Goal: Communication & Community: Participate in discussion

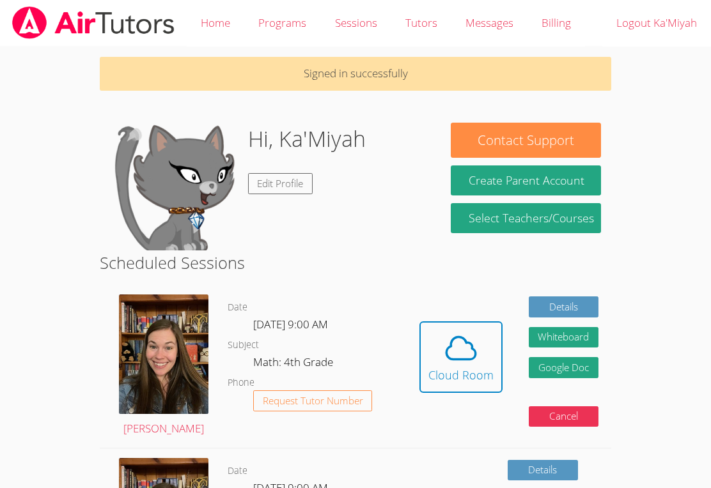
click at [455, 381] on div "Cloud Room" at bounding box center [460, 375] width 65 height 18
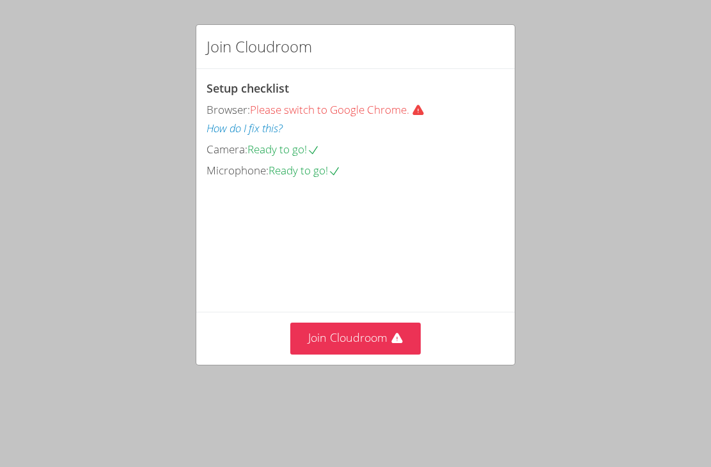
click at [356, 354] on button "Join Cloudroom" at bounding box center [355, 338] width 131 height 31
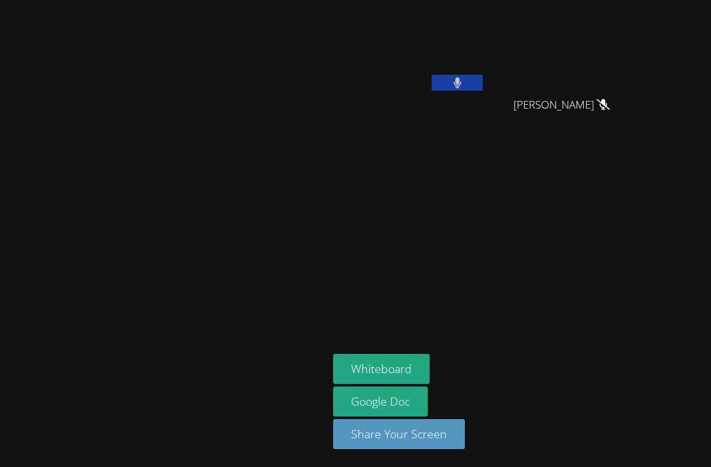
click at [422, 384] on button "Whiteboard" at bounding box center [381, 369] width 96 height 30
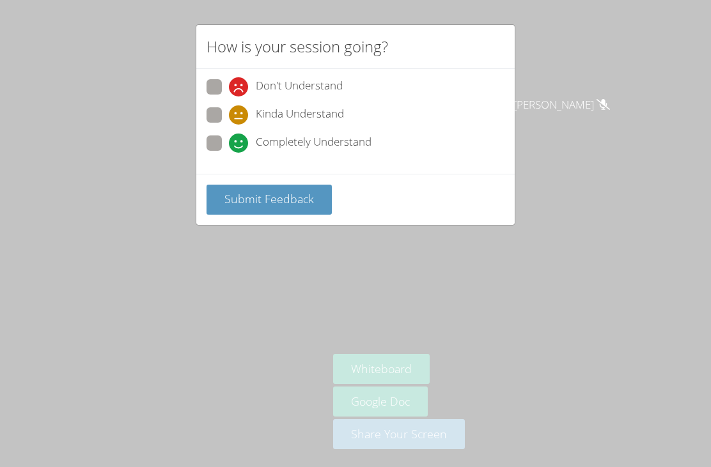
click at [229, 153] on span at bounding box center [229, 153] width 0 height 0
click at [229, 140] on input "Completely Understand" at bounding box center [234, 140] width 11 height 11
radio input "true"
click at [295, 191] on span "Submit Feedback" at bounding box center [268, 198] width 89 height 15
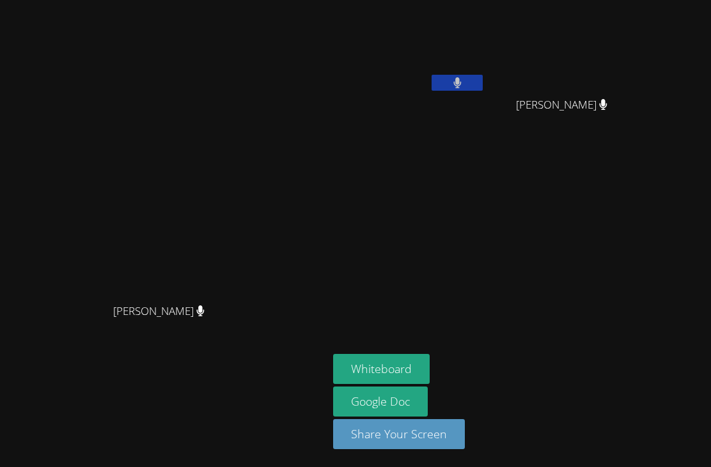
click at [470, 78] on button at bounding box center [456, 83] width 51 height 16
click at [466, 75] on button at bounding box center [456, 83] width 51 height 16
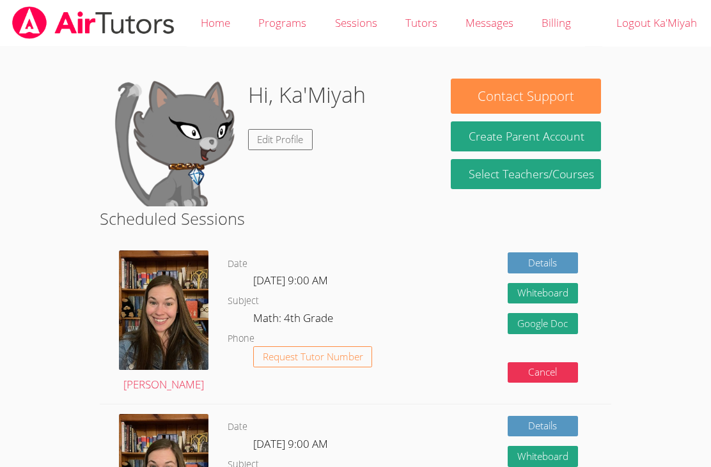
click at [291, 142] on link "Edit Profile" at bounding box center [280, 139] width 65 height 21
